Goal: Task Accomplishment & Management: Complete application form

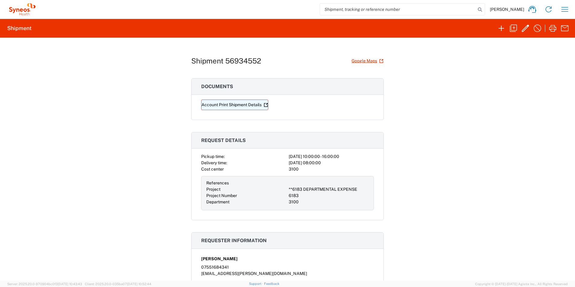
click at [224, 103] on link "Account Print Shipment Details" at bounding box center [234, 104] width 67 height 11
click at [523, 28] on icon "button" at bounding box center [525, 28] width 10 height 10
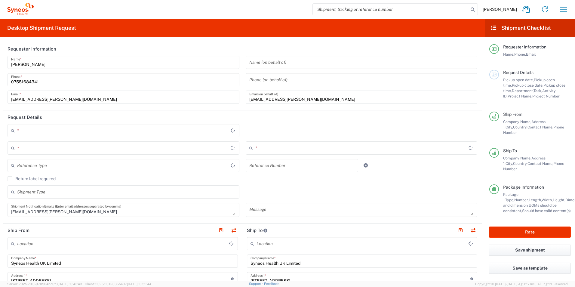
type input "[GEOGRAPHIC_DATA]"
type input "Your Packaging"
type input "GBP"
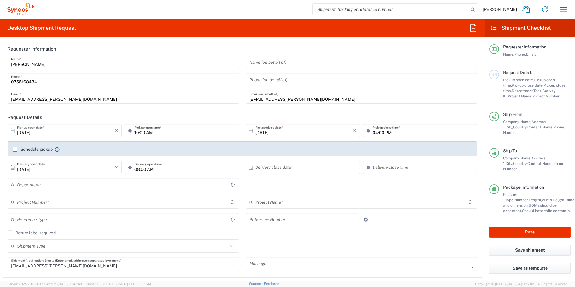
type input "[GEOGRAPHIC_DATA]"
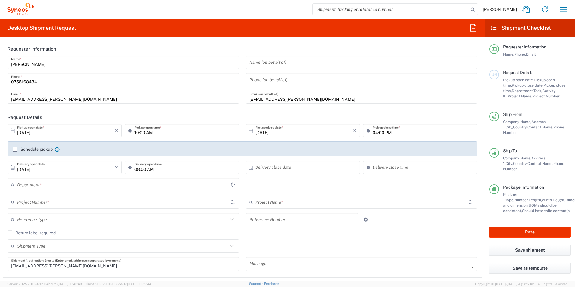
type input "**6183 DEPARTMENTAL EXPENSE"
type input "Syneos Health UK Limited"
type input "6183"
type input "3100"
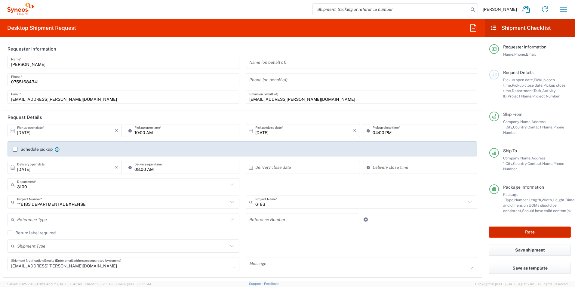
click at [537, 226] on button "Rate" at bounding box center [530, 231] width 82 height 11
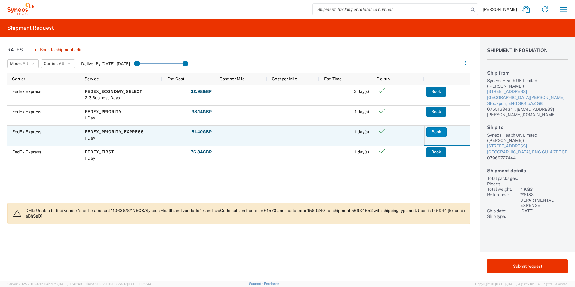
click at [437, 129] on button "Book" at bounding box center [436, 132] width 20 height 10
